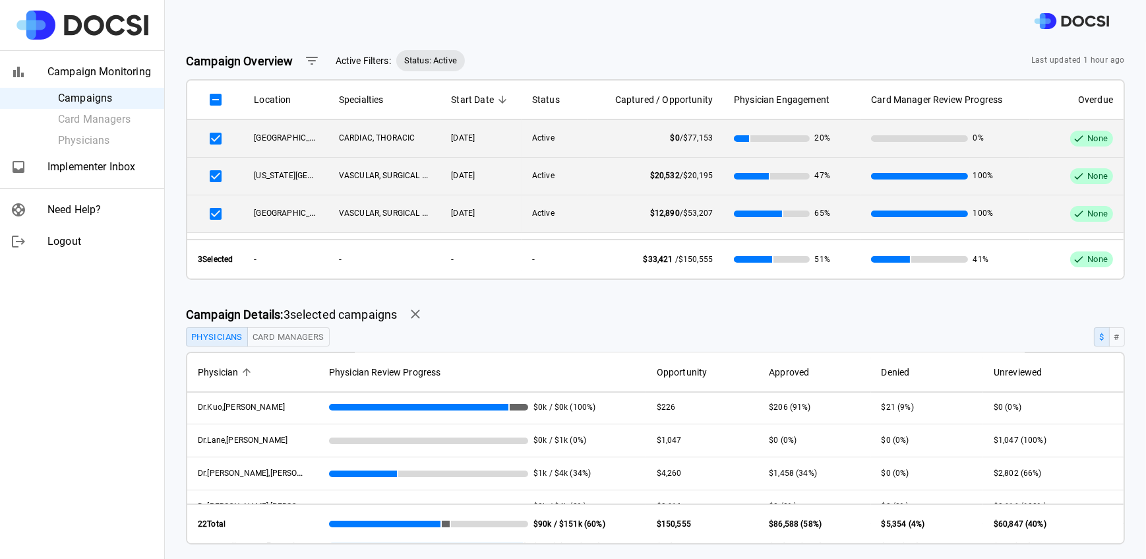
scroll to position [419, 0]
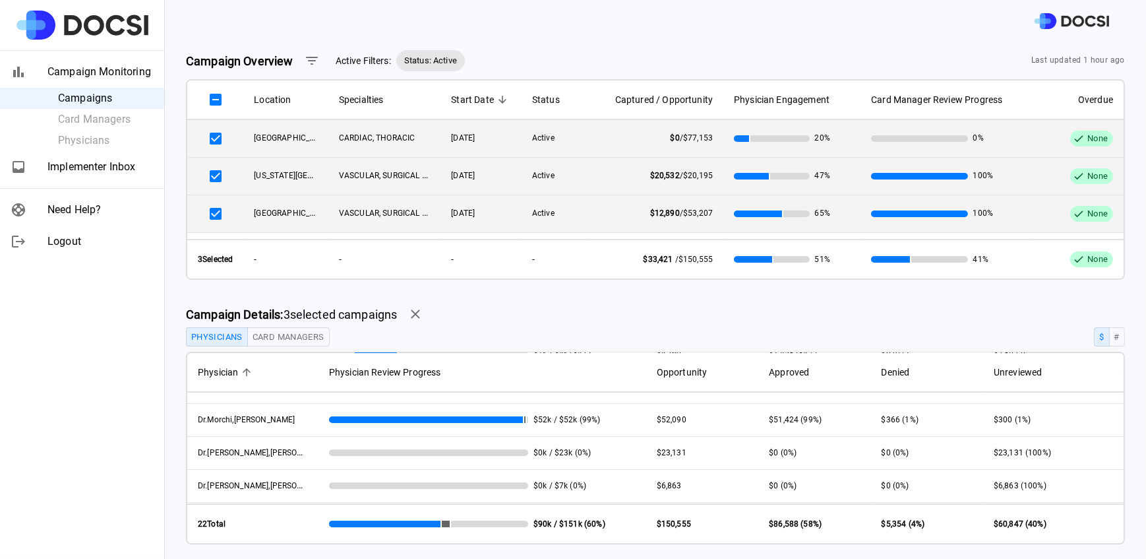
click at [243, 450] on span "Dr. O'Leary , Michael" at bounding box center [265, 451] width 134 height 11
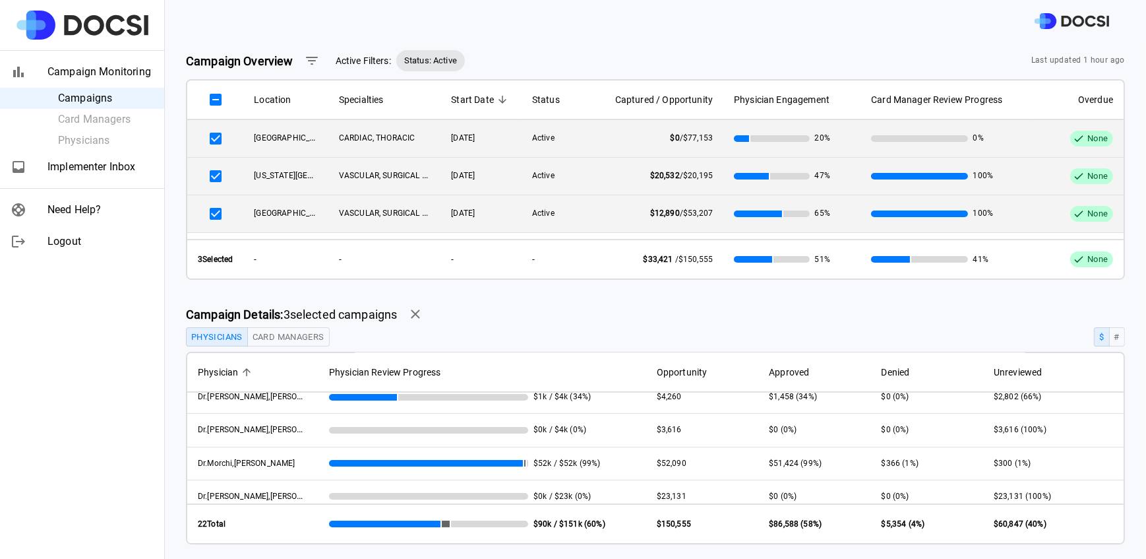
scroll to position [435, 0]
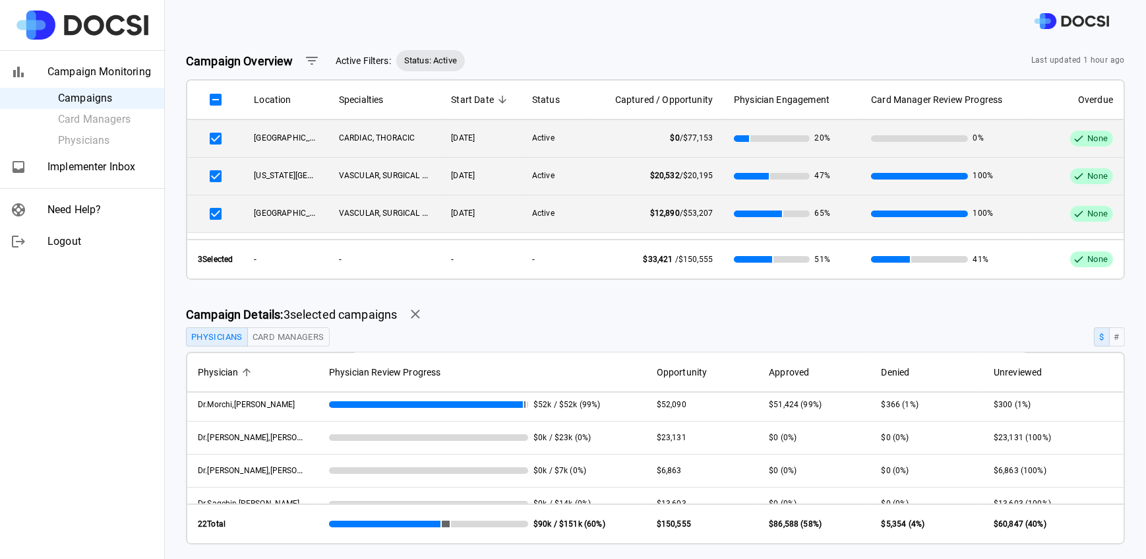
click at [263, 440] on span "Dr. O'Leary , Michael" at bounding box center [265, 436] width 134 height 11
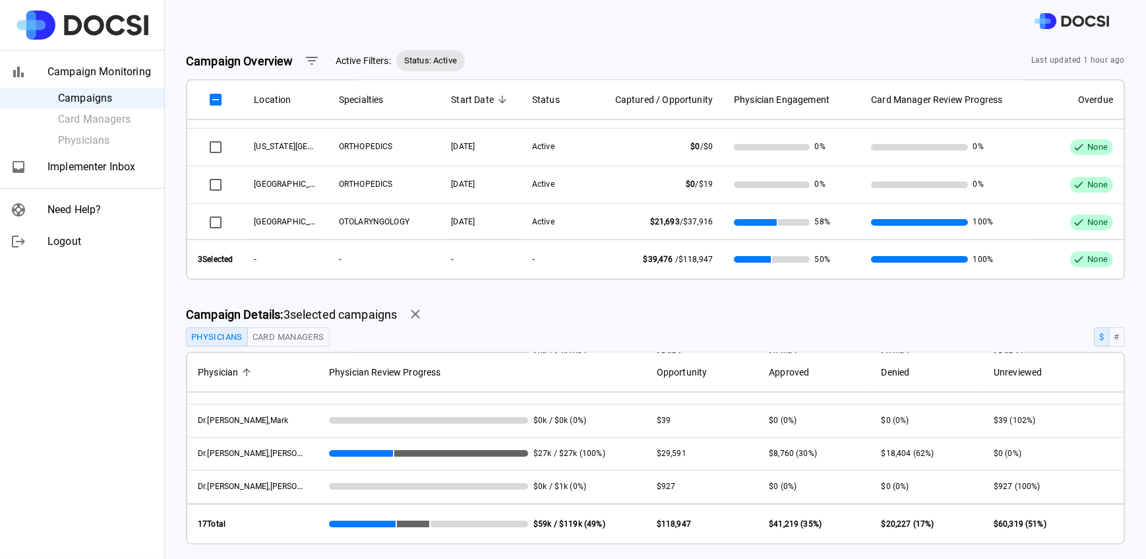
scroll to position [449, 0]
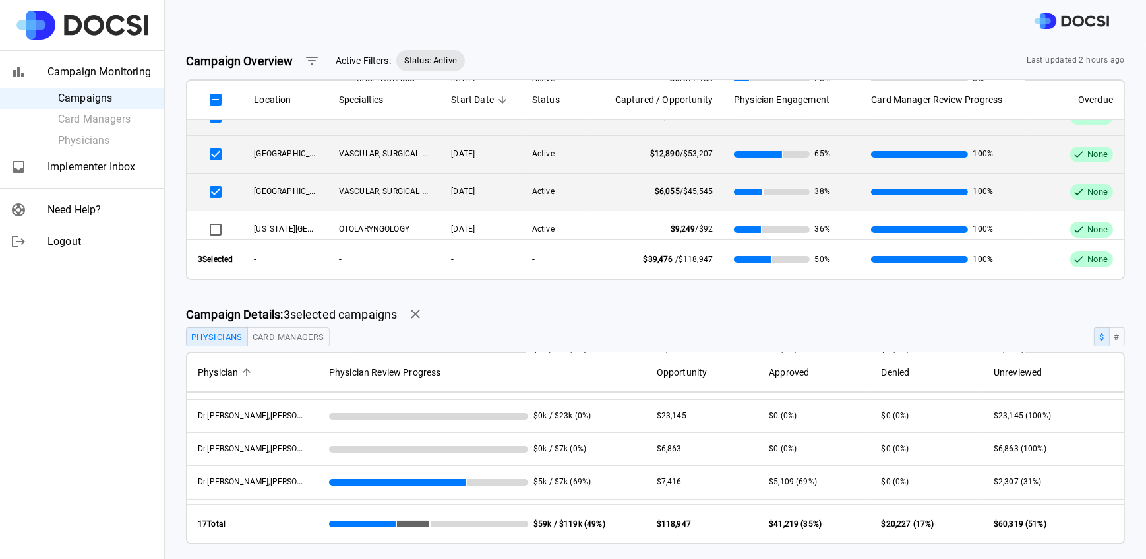
scroll to position [331, 0]
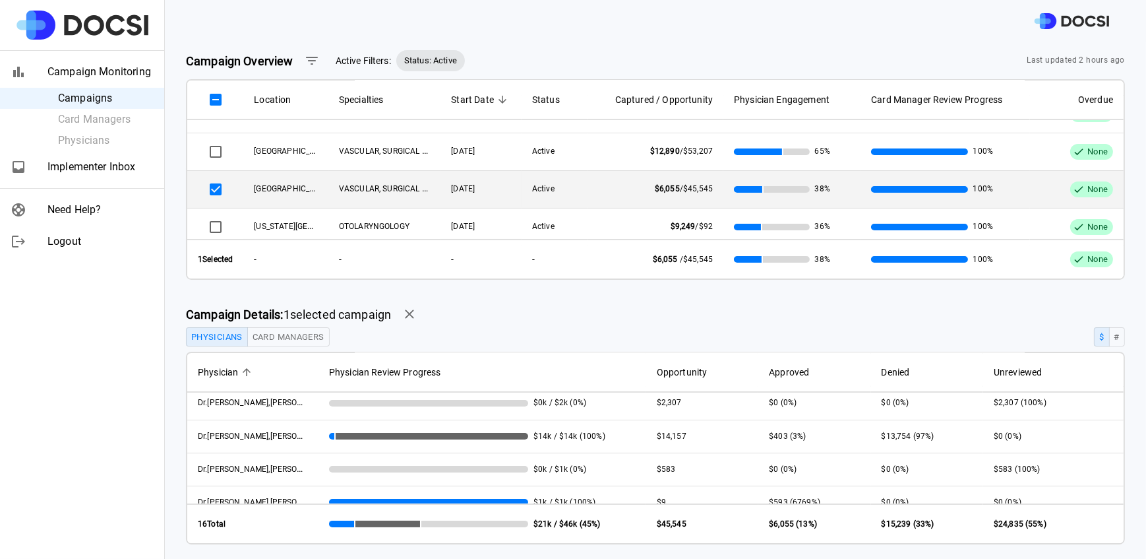
scroll to position [416, 0]
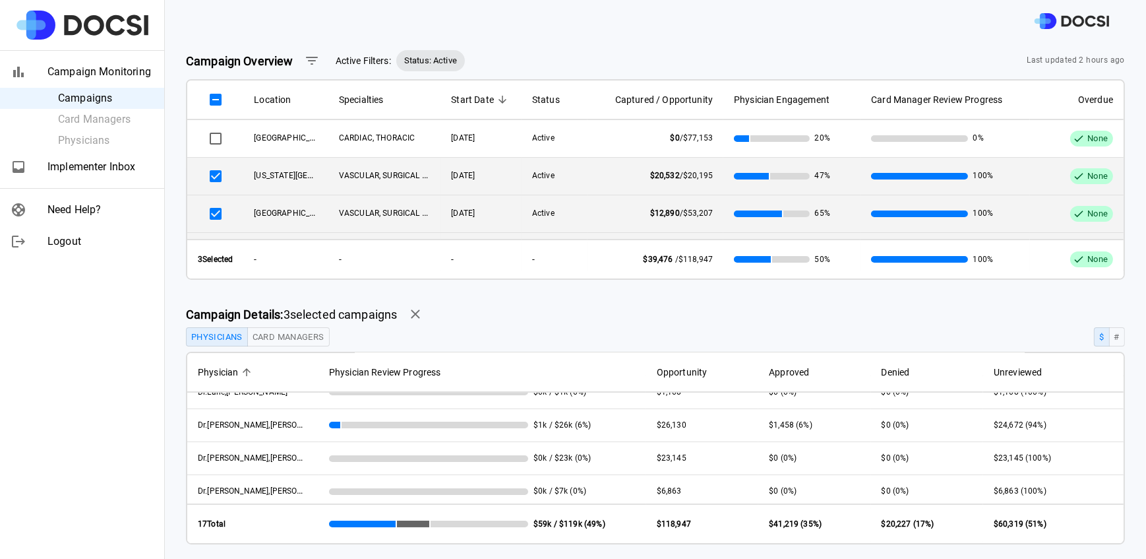
scroll to position [299, 0]
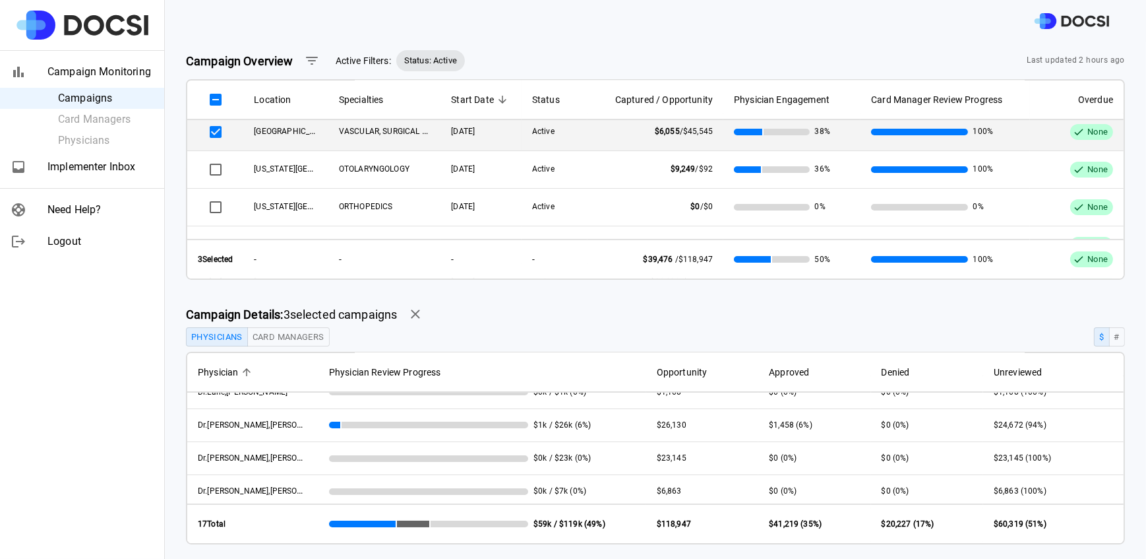
scroll to position [293, 0]
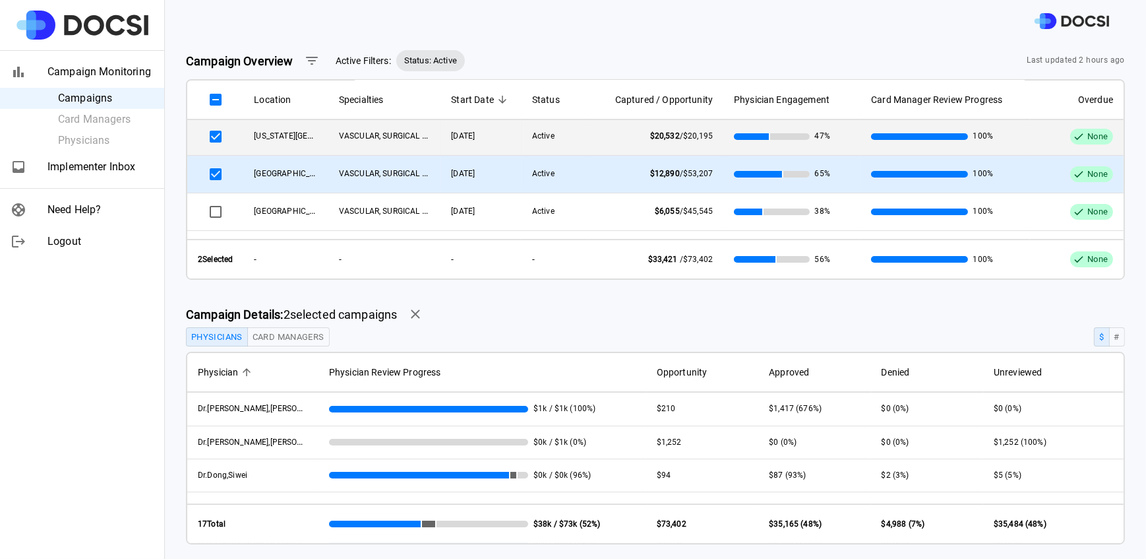
scroll to position [59, 0]
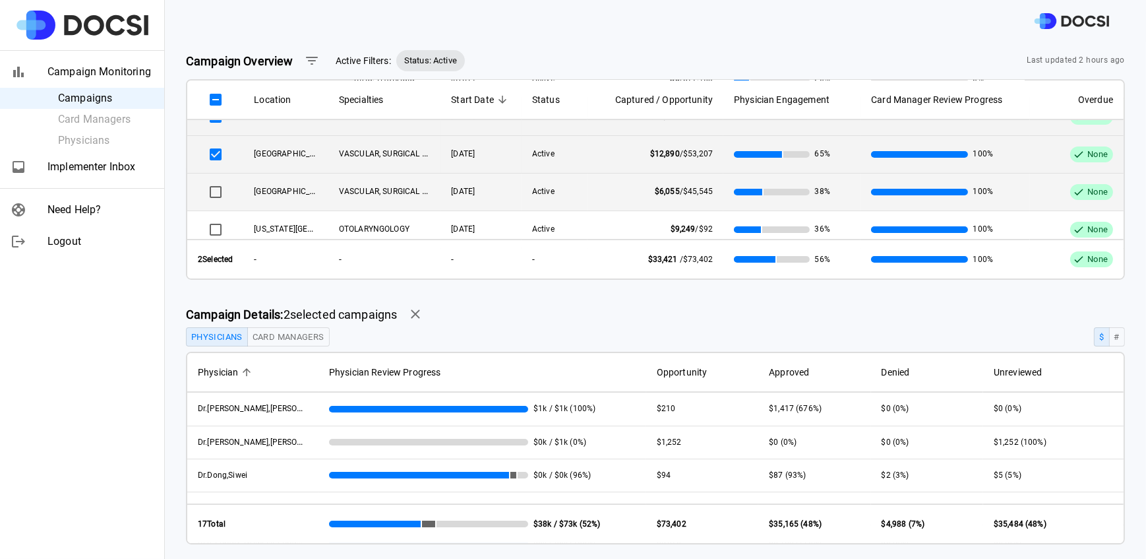
click at [203, 191] on td at bounding box center [215, 192] width 56 height 38
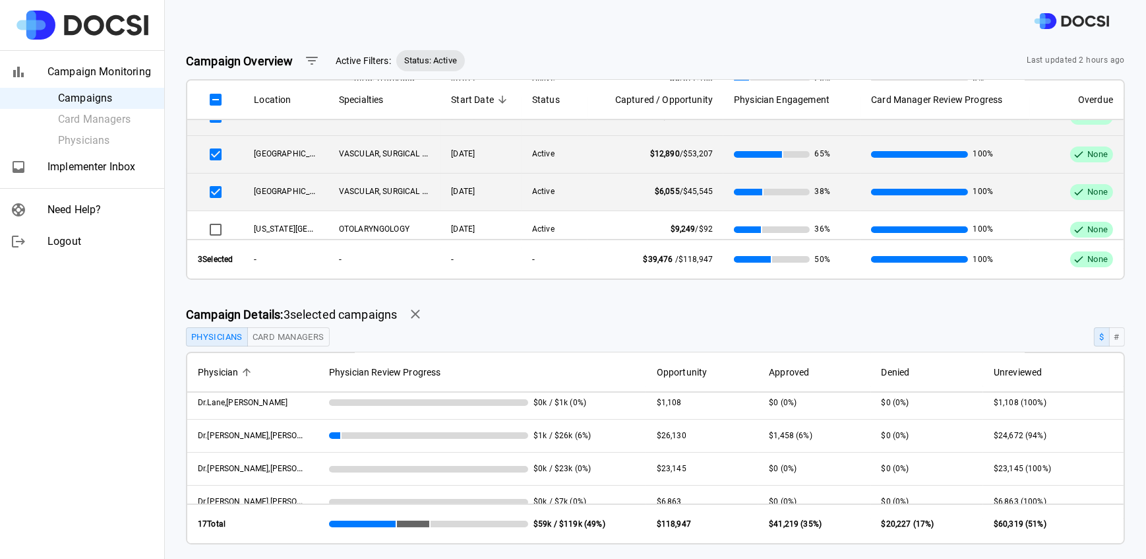
scroll to position [299, 0]
